Goal: Task Accomplishment & Management: Use online tool/utility

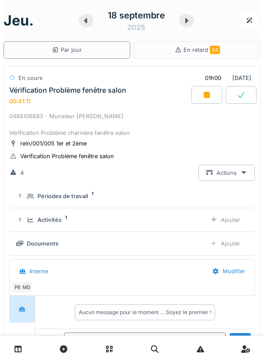
scroll to position [31, 0]
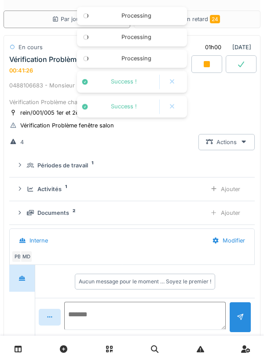
click at [141, 313] on textarea at bounding box center [144, 316] width 161 height 28
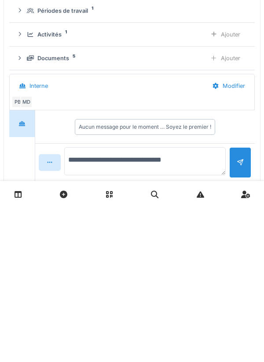
click at [139, 315] on textarea "**********" at bounding box center [144, 316] width 161 height 28
click at [143, 319] on textarea "**********" at bounding box center [144, 316] width 161 height 28
click at [146, 317] on textarea "**********" at bounding box center [144, 316] width 161 height 28
click at [148, 315] on textarea "**********" at bounding box center [144, 316] width 161 height 28
click at [186, 320] on textarea "**********" at bounding box center [144, 316] width 161 height 28
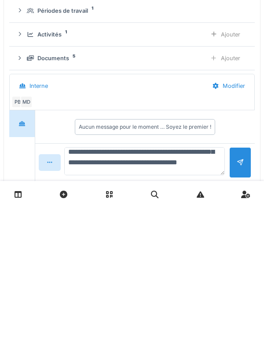
scroll to position [52, 0]
type textarea "**********"
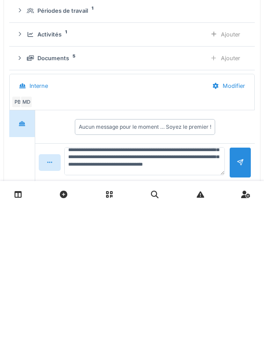
click at [235, 322] on div at bounding box center [240, 317] width 22 height 30
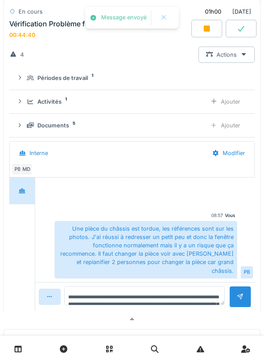
scroll to position [119, 0]
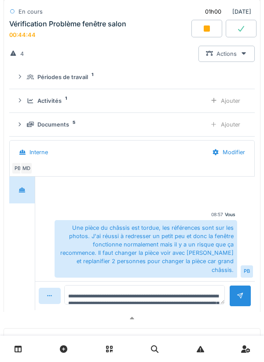
click at [164, 123] on div "Documents 5" at bounding box center [113, 124] width 172 height 8
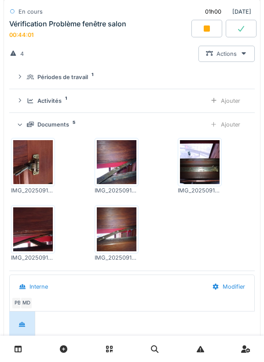
click at [230, 99] on div "Ajouter" at bounding box center [225, 101] width 45 height 16
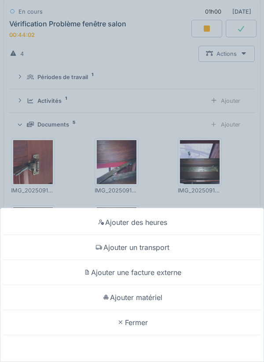
click at [163, 250] on div "Ajouter un transport" at bounding box center [131, 247] width 259 height 25
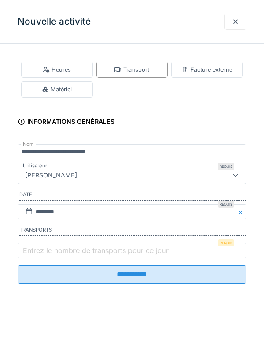
click at [126, 249] on label "Entrez le nombre de transports pour ce jour" at bounding box center [95, 250] width 149 height 11
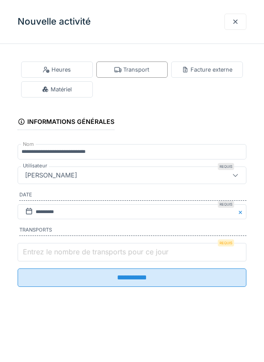
click at [126, 249] on input "Entrez le nombre de transports pour ce jour" at bounding box center [132, 252] width 229 height 18
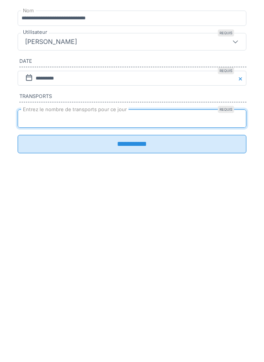
type input "*"
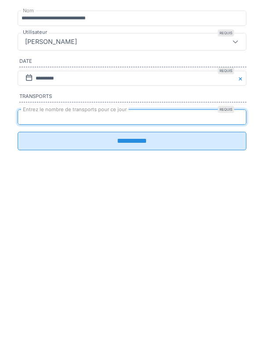
click at [149, 284] on input "**********" at bounding box center [132, 275] width 229 height 18
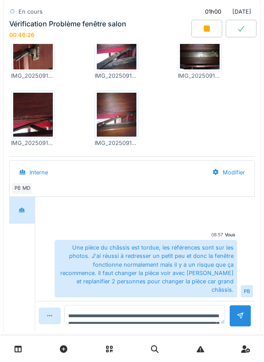
click at [211, 33] on div at bounding box center [206, 29] width 31 height 18
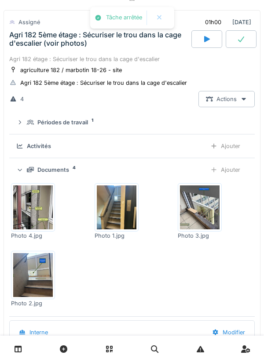
scroll to position [290, 0]
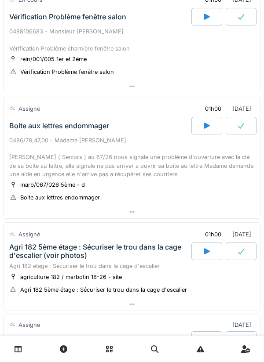
scroll to position [71, 0]
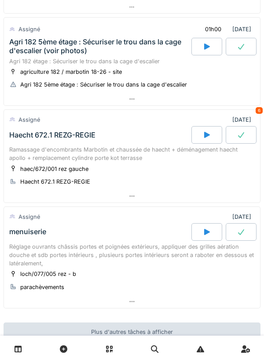
scroll to position [284, 0]
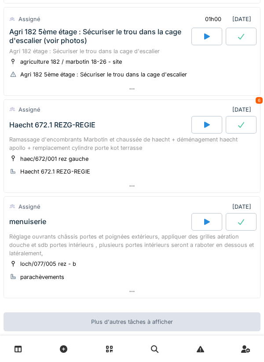
click at [199, 123] on div at bounding box center [206, 125] width 31 height 18
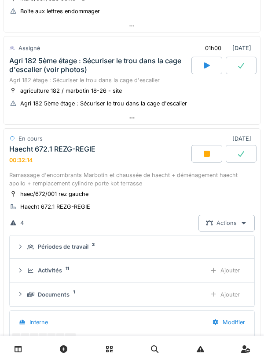
scroll to position [238, 0]
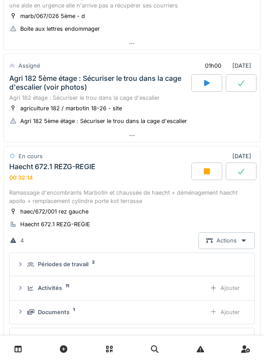
click at [124, 189] on div "Ramassage d'encombrants Marbotin et chaussée de haecht + déménagement haecht ap…" at bounding box center [131, 197] width 245 height 17
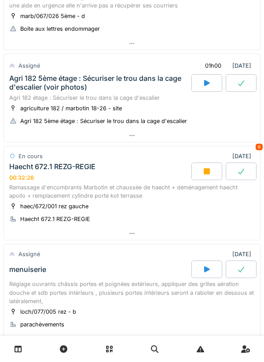
click at [129, 94] on div "Agri 182 étage : Sécuriser le trou dans la cage d'escalier" at bounding box center [131, 98] width 245 height 8
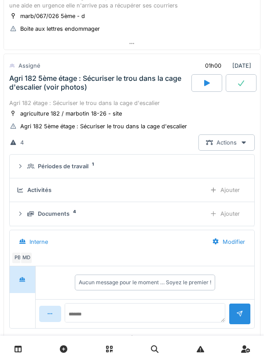
scroll to position [256, 0]
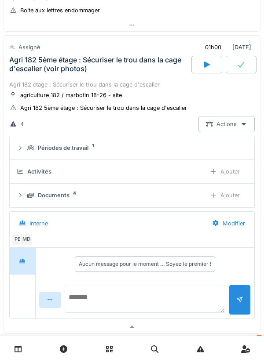
click at [126, 297] on textarea at bounding box center [145, 299] width 160 height 28
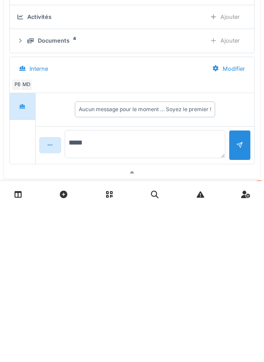
type textarea "*****"
click at [231, 300] on div at bounding box center [240, 296] width 22 height 22
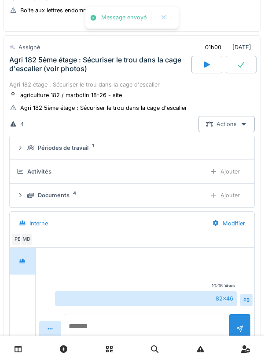
click at [125, 321] on textarea at bounding box center [145, 328] width 160 height 28
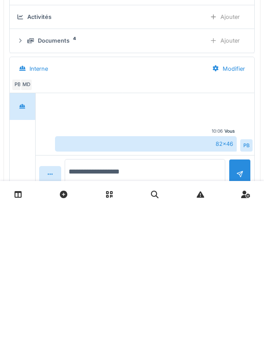
type textarea "**********"
click at [236, 329] on div at bounding box center [239, 325] width 7 height 8
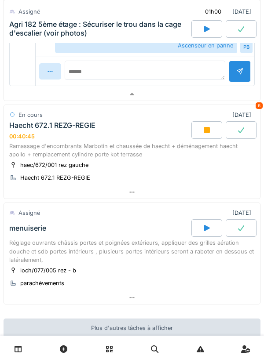
scroll to position [542, 0]
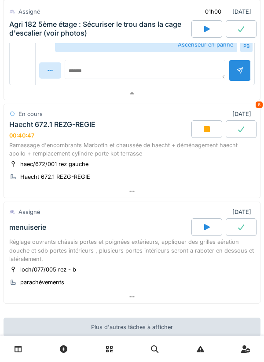
click at [212, 133] on div at bounding box center [206, 129] width 31 height 18
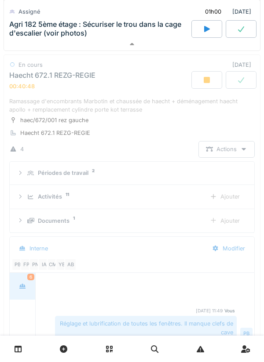
scroll to position [50, 0]
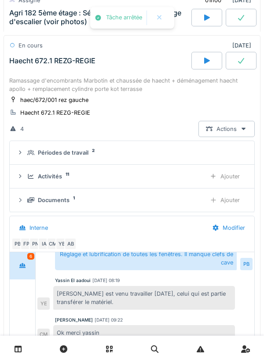
click at [148, 90] on div "Ramassage d'encombrants Marbotin et chaussée de haecht + déménagement haecht ap…" at bounding box center [131, 85] width 245 height 17
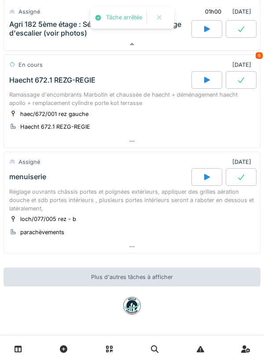
scroll to position [591, 0]
click at [136, 121] on div "haec/672/001 rez gauche Haecht 672.1 REZG-REGIE" at bounding box center [131, 120] width 245 height 22
click at [129, 101] on div "Ramassage d'encombrants Marbotin et chaussée de haecht + déménagement haecht ap…" at bounding box center [131, 99] width 245 height 17
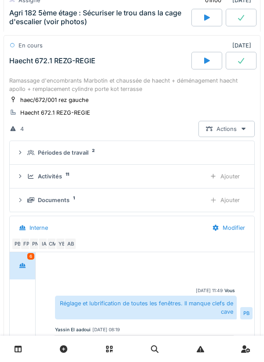
scroll to position [50, 0]
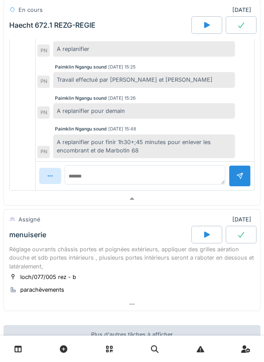
click at [97, 197] on div at bounding box center [132, 199] width 256 height 13
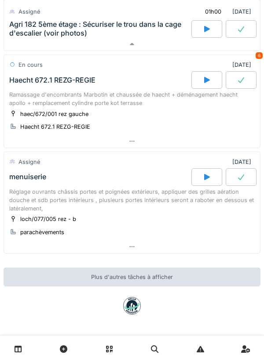
scroll to position [591, 0]
click at [136, 112] on div "haec/672/001 rez gauche Haecht 672.1 REZG-REGIE" at bounding box center [131, 120] width 245 height 22
click at [130, 105] on div "Ramassage d'encombrants Marbotin et chaussée de haecht + déménagement haecht ap…" at bounding box center [131, 99] width 245 height 17
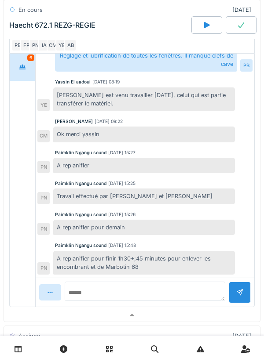
scroll to position [808, 0]
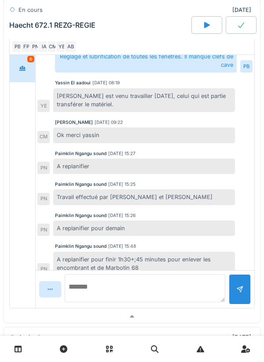
click at [111, 293] on textarea at bounding box center [145, 288] width 160 height 28
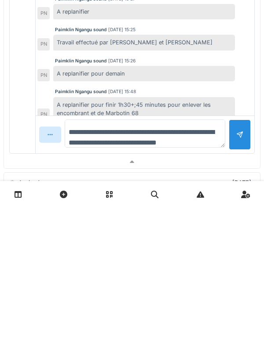
scroll to position [10, 0]
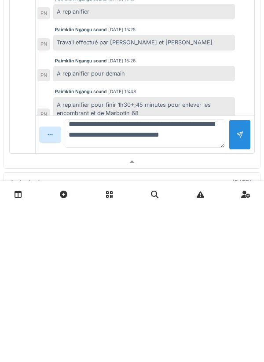
type textarea "**********"
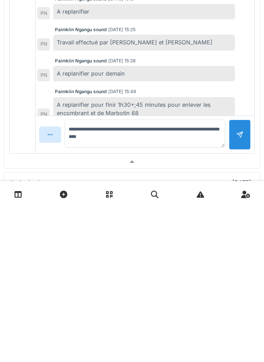
click at [233, 291] on div at bounding box center [240, 289] width 22 height 30
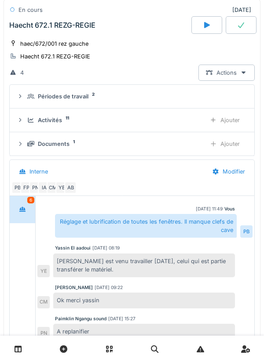
scroll to position [0, 0]
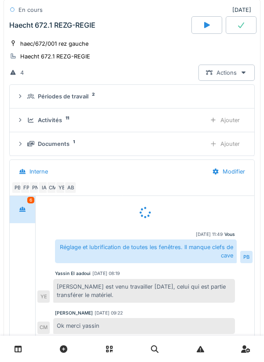
click at [125, 36] on div "En cours 18/09/2025 Haecht 672.1 REZG-REGIE" at bounding box center [132, 20] width 257 height 40
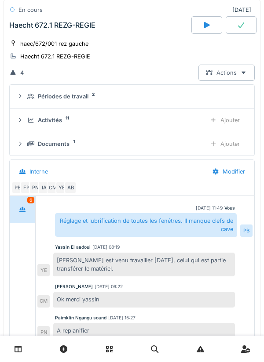
click at [111, 47] on div "haec/672/001 rez gauche Haecht 672.1 REZG-REGIE" at bounding box center [131, 50] width 245 height 22
click at [106, 36] on div "En cours 18/09/2025 Haecht 672.1 REZG-REGIE" at bounding box center [132, 20] width 257 height 40
click at [49, 52] on div "Haecht 672.1 REZG-REGIE" at bounding box center [49, 56] width 81 height 9
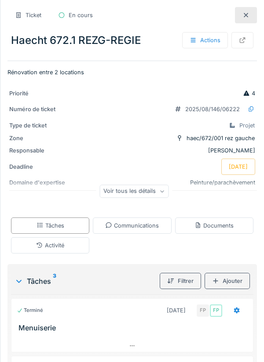
click at [243, 15] on icon at bounding box center [245, 15] width 7 height 6
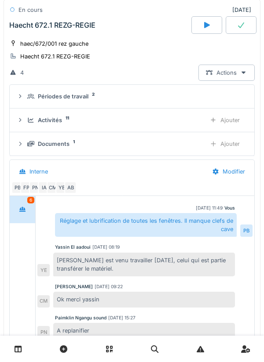
click at [157, 36] on div "En cours 18/09/2025 Haecht 672.1 REZG-REGIE" at bounding box center [132, 20] width 257 height 40
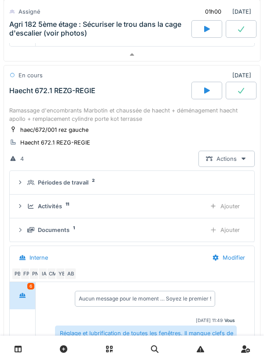
scroll to position [577, 0]
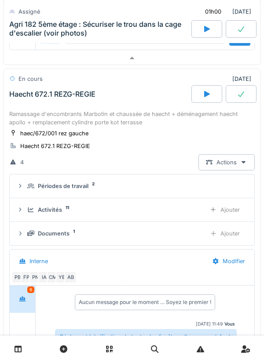
click at [124, 120] on div "Ramassage d'encombrants Marbotin et chaussée de haecht + déménagement haecht ap…" at bounding box center [131, 118] width 245 height 17
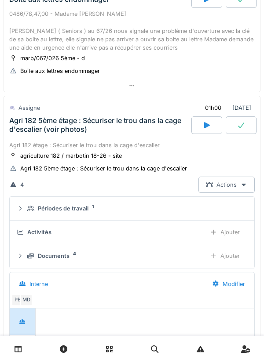
scroll to position [188, 0]
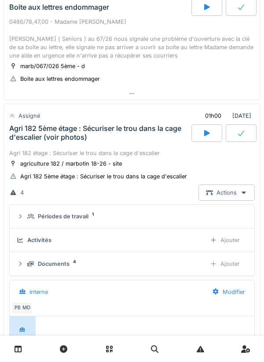
click at [137, 141] on div "Agri 182 5ème étage : Sécuriser le trou dans la cage d'escalier (voir photos)" at bounding box center [99, 132] width 180 height 17
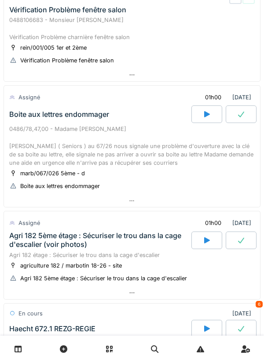
scroll to position [60, 0]
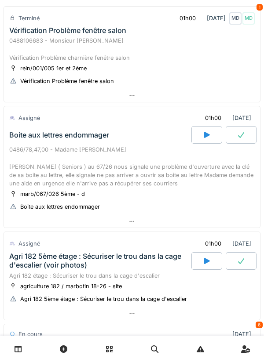
click at [211, 137] on icon at bounding box center [206, 134] width 9 height 7
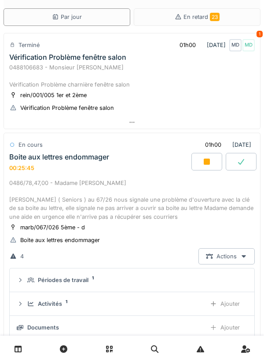
scroll to position [0, 0]
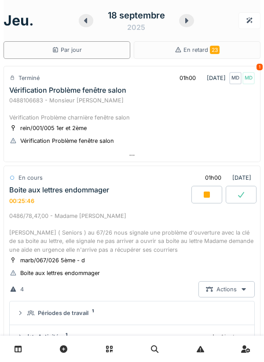
click at [191, 22] on div at bounding box center [186, 20] width 15 height 13
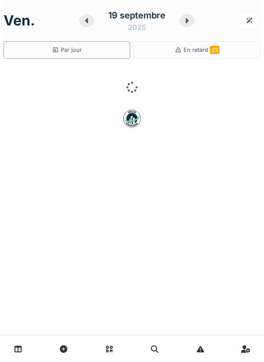
click at [193, 25] on div "19 septembre 2025" at bounding box center [136, 20] width 115 height 27
click at [190, 20] on icon at bounding box center [186, 20] width 9 height 7
click at [192, 23] on icon at bounding box center [189, 20] width 9 height 7
click at [186, 24] on div at bounding box center [186, 20] width 15 height 13
click at [183, 23] on icon at bounding box center [186, 20] width 9 height 7
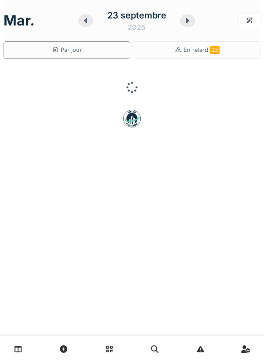
click at [86, 25] on div at bounding box center [85, 20] width 15 height 13
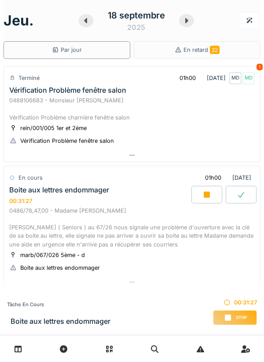
click at [214, 195] on div at bounding box center [206, 195] width 31 height 18
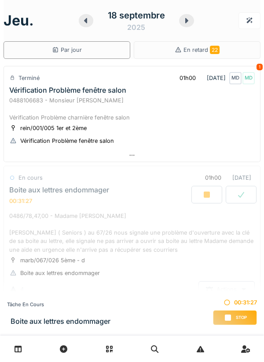
scroll to position [131, 0]
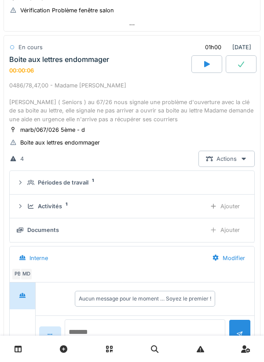
click at [127, 327] on textarea at bounding box center [145, 334] width 160 height 28
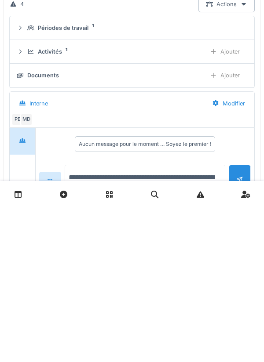
type textarea "**********"
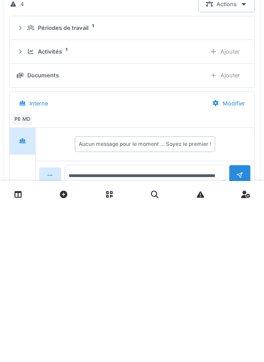
click at [234, 326] on div at bounding box center [240, 331] width 22 height 22
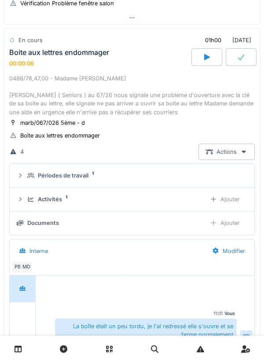
scroll to position [137, 0]
click at [233, 226] on div "Ajouter" at bounding box center [224, 223] width 45 height 16
click at [230, 199] on div "Ajouter" at bounding box center [224, 200] width 45 height 16
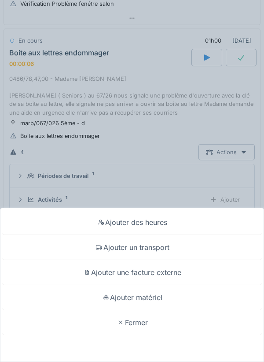
click at [165, 248] on div "Ajouter un transport" at bounding box center [131, 247] width 259 height 25
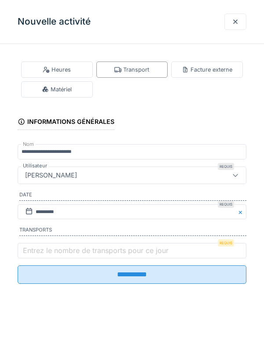
click at [131, 256] on label "Entrez le nombre de transports pour ce jour" at bounding box center [95, 250] width 149 height 11
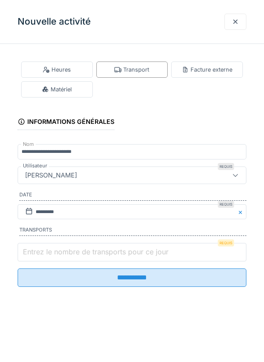
click at [131, 256] on input "Entrez le nombre de transports pour ce jour" at bounding box center [132, 252] width 229 height 18
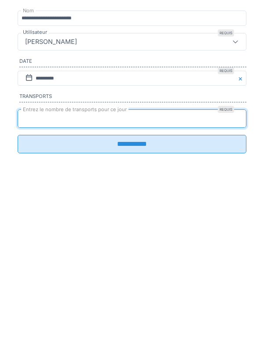
type input "*"
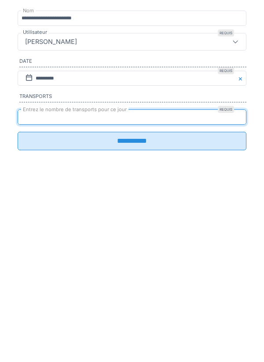
click at [138, 279] on input "**********" at bounding box center [132, 275] width 229 height 18
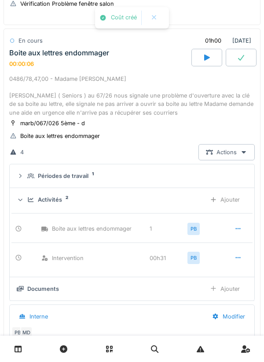
click at [241, 65] on div at bounding box center [241, 58] width 31 height 18
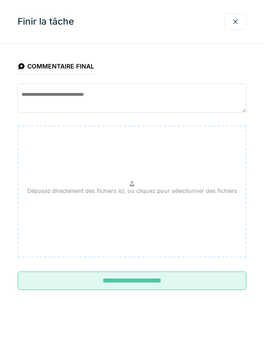
click at [164, 284] on input "**********" at bounding box center [132, 281] width 229 height 18
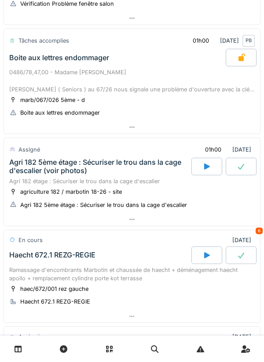
click at [129, 179] on div "Agri 182 étage : Sécuriser le trou dans la cage d'escalier" at bounding box center [131, 181] width 245 height 8
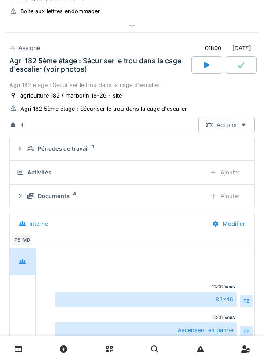
scroll to position [239, 0]
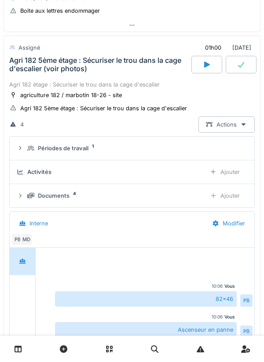
click at [202, 67] on div at bounding box center [206, 65] width 31 height 18
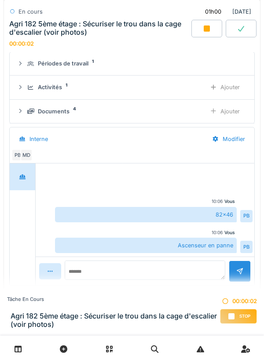
scroll to position [334, 0]
